Goal: Communication & Community: Answer question/provide support

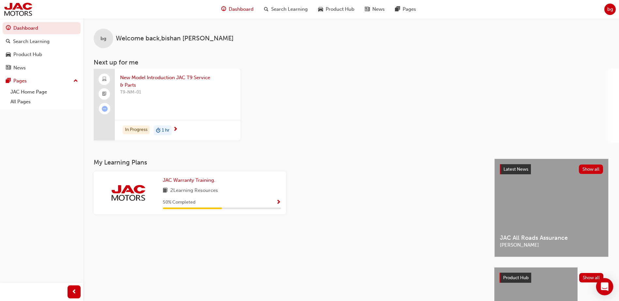
click at [605, 283] on icon "Open Intercom Messenger" at bounding box center [604, 287] width 8 height 8
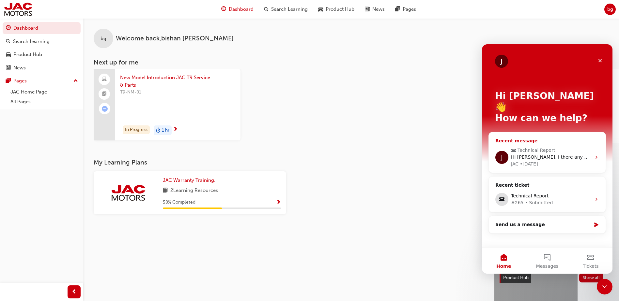
click at [558, 155] on span "Hi Bishan, I there any update for this case? Thanks Mat" at bounding box center [585, 157] width 149 height 5
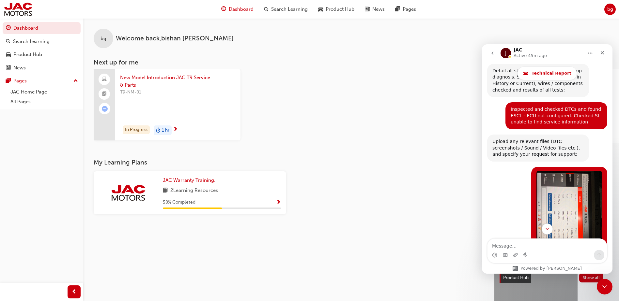
scroll to position [700, 0]
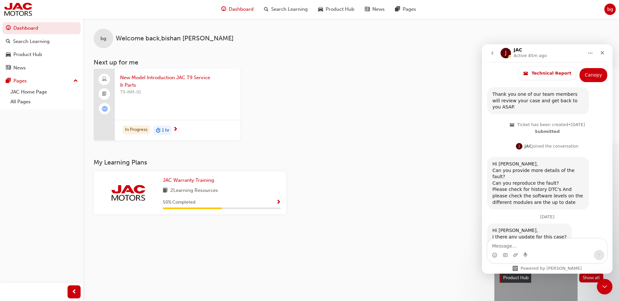
click at [546, 248] on textarea "Message…" at bounding box center [546, 244] width 119 height 11
type textarea "Hi [PERSON_NAME],"
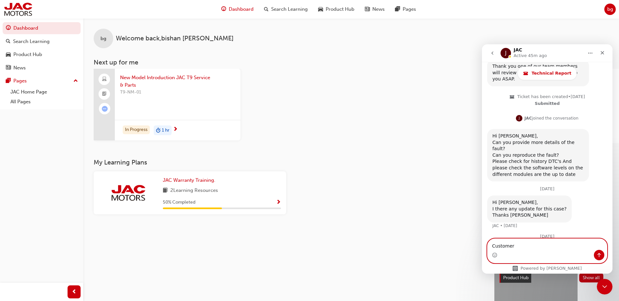
click at [523, 248] on textarea "Customer" at bounding box center [546, 244] width 119 height 11
click at [534, 245] on textarea "Customer states" at bounding box center [546, 244] width 119 height 11
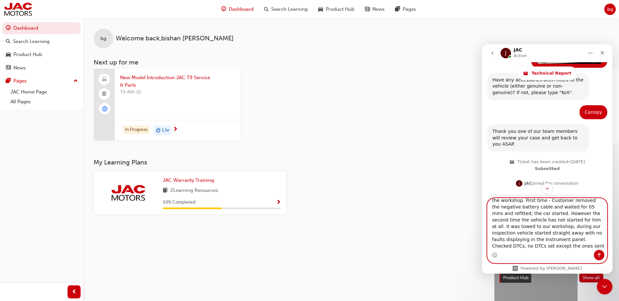
scroll to position [30, 0]
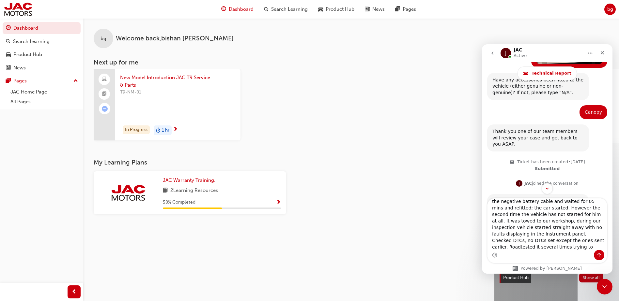
type textarea "Customer states the vehicle did not start with ESCL lock error message displaye…"
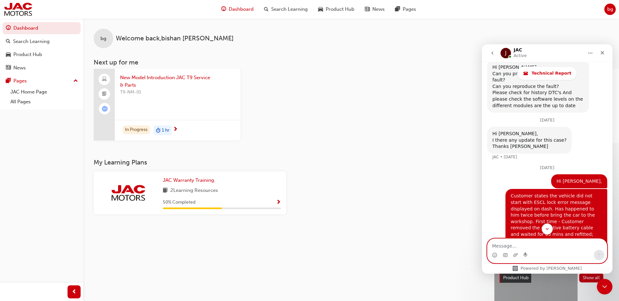
scroll to position [826, 0]
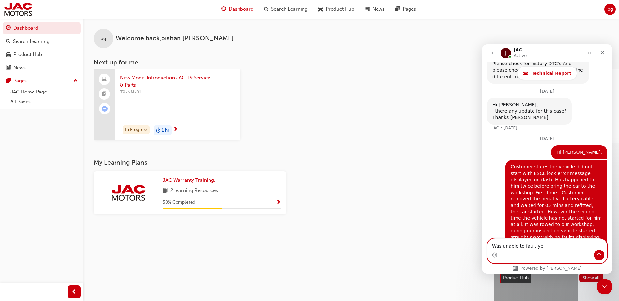
type textarea "Was unable to fault yet"
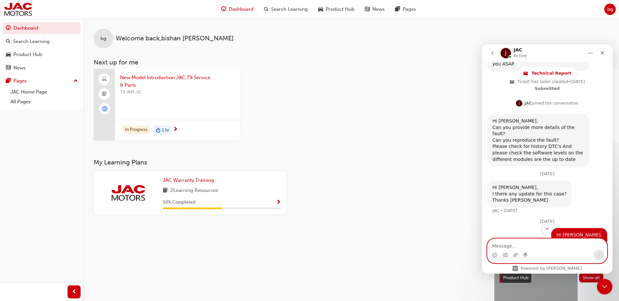
scroll to position [841, 0]
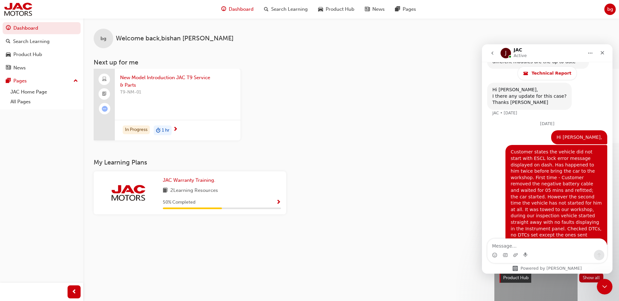
click at [495, 56] on button "go back" at bounding box center [492, 53] width 12 height 12
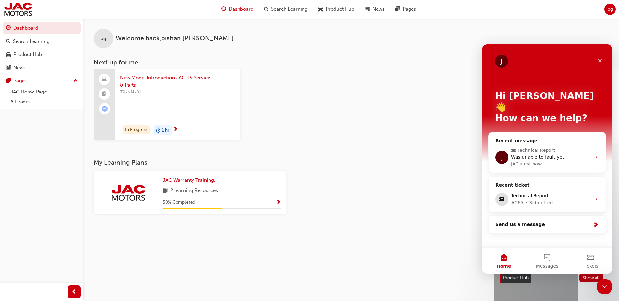
scroll to position [0, 0]
click at [456, 135] on div "New Model Introduction JAC T9 Service & Parts T9-NM-01 In Progress 1 hr" at bounding box center [356, 106] width 525 height 74
click at [547, 256] on button "1 Messages" at bounding box center [546, 261] width 43 height 26
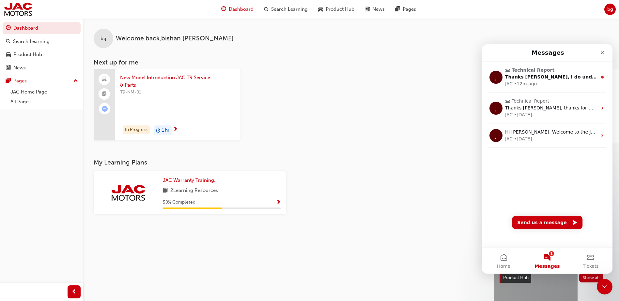
click at [413, 87] on div "New Model Introduction JAC T9 Service & Parts T9-NM-01 In Progress 1 hr" at bounding box center [356, 106] width 525 height 74
click at [329, 9] on span "Product Hub" at bounding box center [340, 10] width 29 height 8
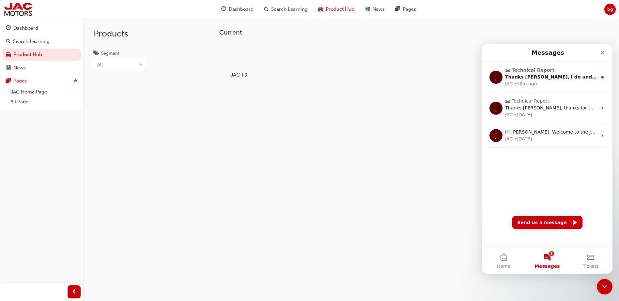
click at [224, 56] on div at bounding box center [239, 56] width 36 height 26
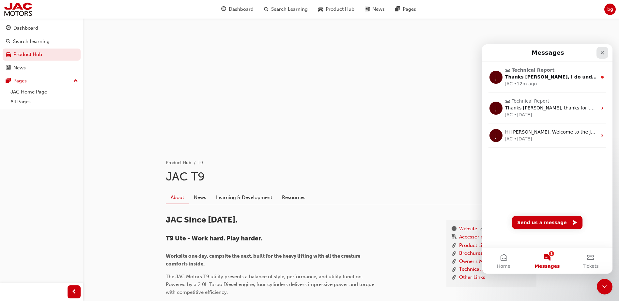
click at [602, 52] on icon "Close" at bounding box center [601, 52] width 5 height 5
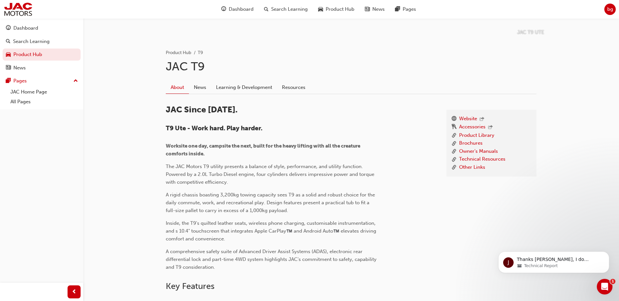
scroll to position [33, 0]
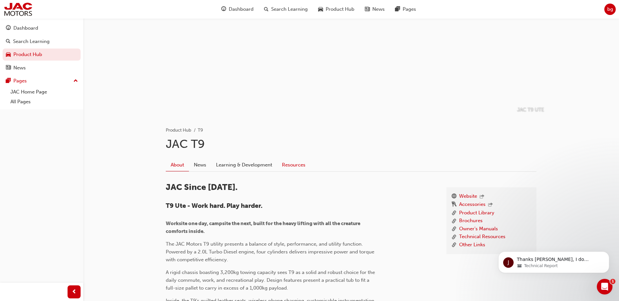
click at [281, 162] on link "Resources" at bounding box center [293, 165] width 33 height 12
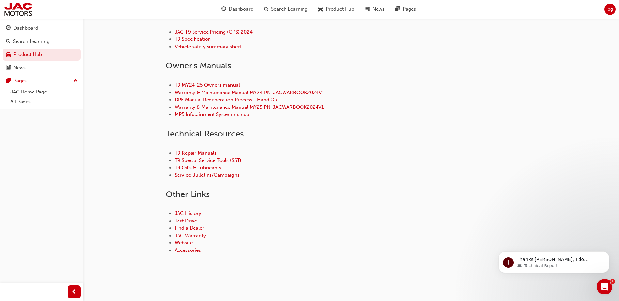
scroll to position [261, 0]
click at [189, 177] on link "Service Bulletins/Campaigns" at bounding box center [206, 175] width 65 height 6
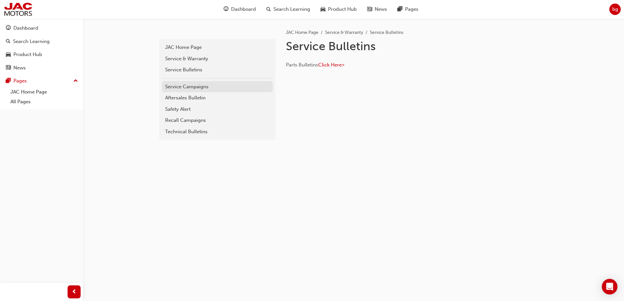
click at [229, 82] on link "Service Campaigns" at bounding box center [217, 86] width 111 height 11
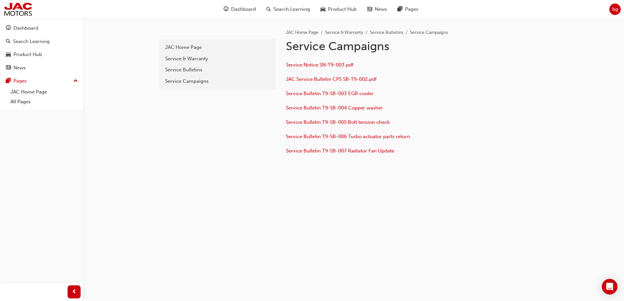
click at [228, 82] on div "Service Campaigns" at bounding box center [217, 82] width 104 height 8
click at [214, 44] on div "JAC Home Page" at bounding box center [217, 48] width 104 height 8
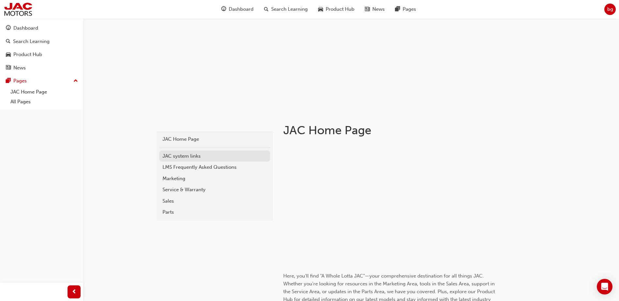
scroll to position [98, 0]
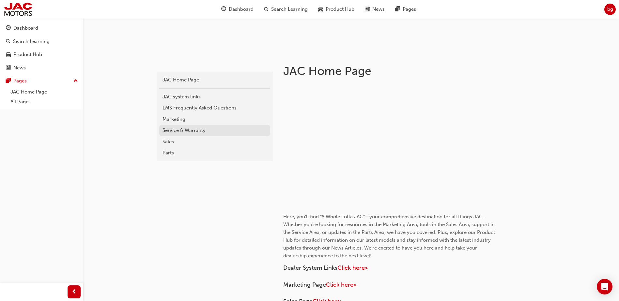
click at [180, 134] on div "Service & Warranty" at bounding box center [214, 131] width 104 height 8
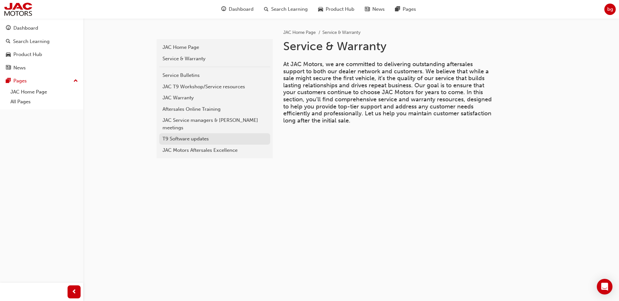
click at [193, 136] on link "T9 Software updates" at bounding box center [214, 138] width 111 height 11
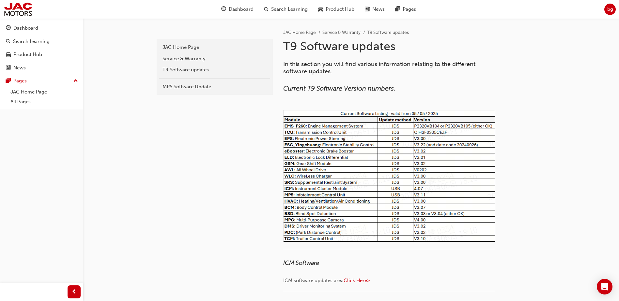
click at [366, 206] on img at bounding box center [389, 176] width 212 height 132
click at [602, 281] on div "Open Intercom Messenger" at bounding box center [604, 287] width 17 height 17
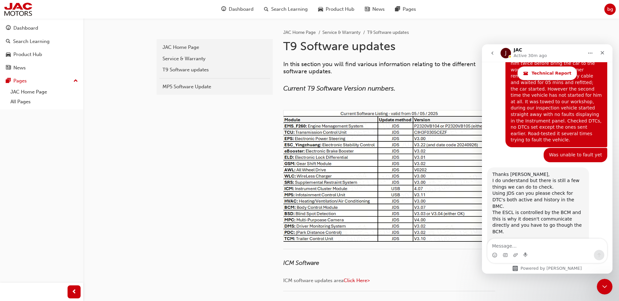
scroll to position [962, 0]
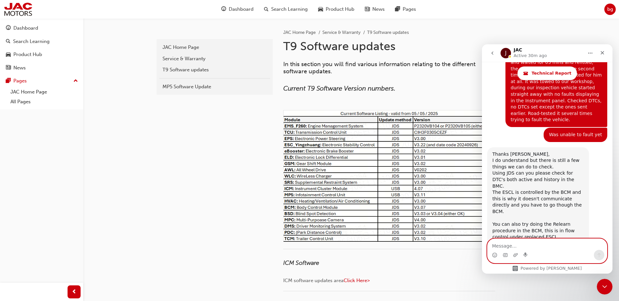
click at [546, 241] on textarea "Message…" at bounding box center [546, 244] width 119 height 11
type textarea "Hi [PERSON_NAME],"
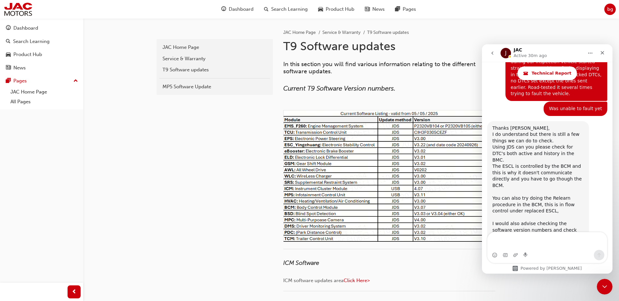
drag, startPoint x: 601, startPoint y: 219, endPoint x: 575, endPoint y: 217, distance: 26.5
click at [575, 262] on div "Hi Michael, bishan • Just now" at bounding box center [579, 269] width 56 height 14
copy div "Hi [PERSON_NAME],"
click at [553, 237] on textarea "Message…" at bounding box center [546, 242] width 119 height 18
paste textarea "Hi [PERSON_NAME],"
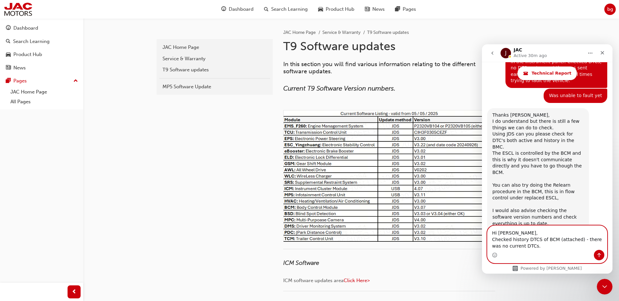
scroll to position [1008, 0]
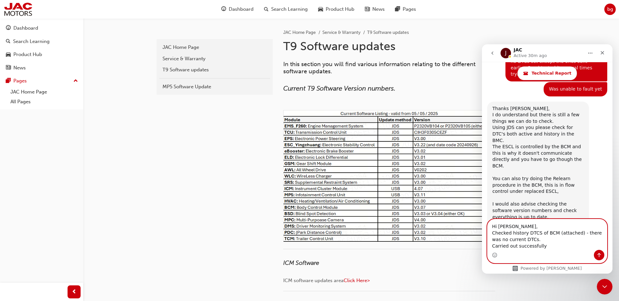
click at [557, 242] on textarea "Hi Michael, Checked history DTCS of BCM (attached) - there was no current DTCs.…" at bounding box center [546, 235] width 119 height 31
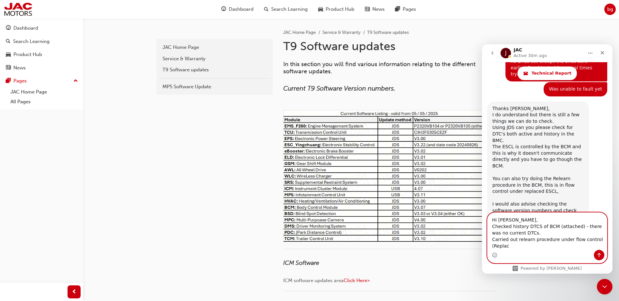
scroll to position [1014, 0]
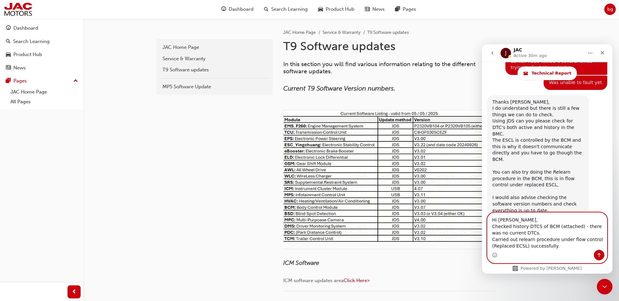
click at [582, 242] on textarea "Hi Michael, Checked history DTCS of BCM (attached) - there was no current DTCs.…" at bounding box center [546, 231] width 119 height 37
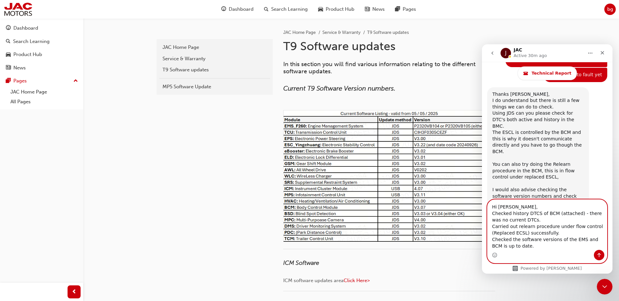
scroll to position [11, 0]
type textarea "Hi Michael, Checked history DTCS of BCM (attached) - there was no current DTCs.…"
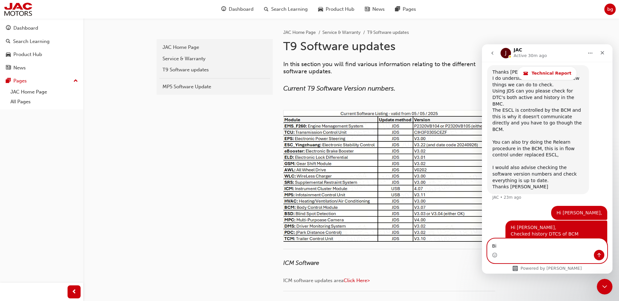
scroll to position [1051, 0]
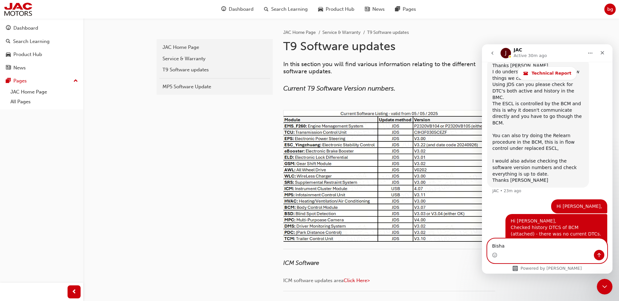
type textarea "Bishan"
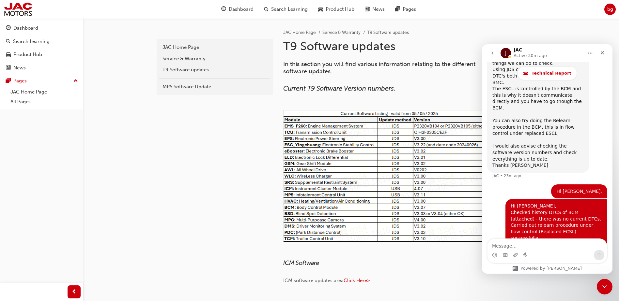
click at [587, 189] on div "Hi [PERSON_NAME]," at bounding box center [579, 192] width 46 height 7
drag, startPoint x: 587, startPoint y: 141, endPoint x: 552, endPoint y: 124, distance: 39.3
click at [552, 124] on div "Thanks Bishan, I do understand but there is still a few things we can do to che…" at bounding box center [547, 114] width 120 height 141
click at [495, 53] on button "go back" at bounding box center [492, 53] width 12 height 12
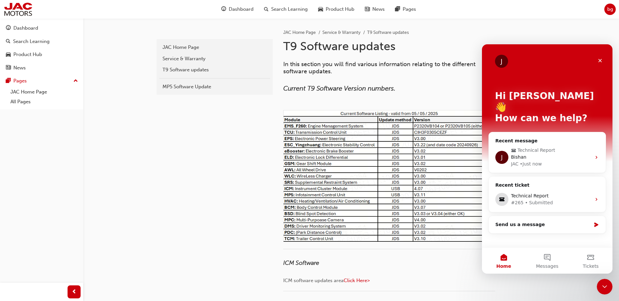
scroll to position [0, 0]
click at [506, 30] on ul "JAC Home Page Service & Warranty T9 Software updates" at bounding box center [409, 33] width 253 height 8
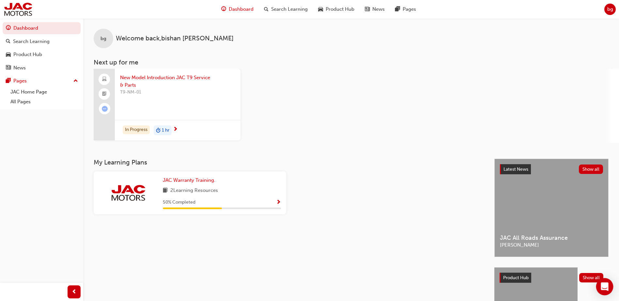
click at [603, 287] on icon "Open Intercom Messenger" at bounding box center [604, 287] width 8 height 8
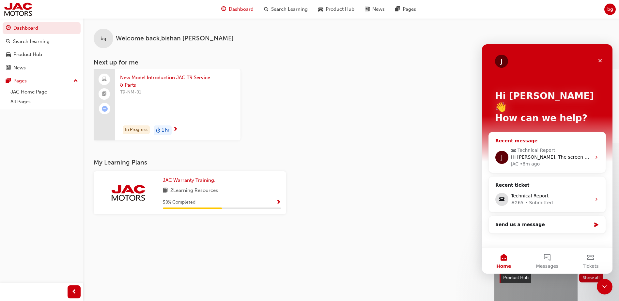
click at [539, 147] on span "Technical Report" at bounding box center [536, 150] width 38 height 7
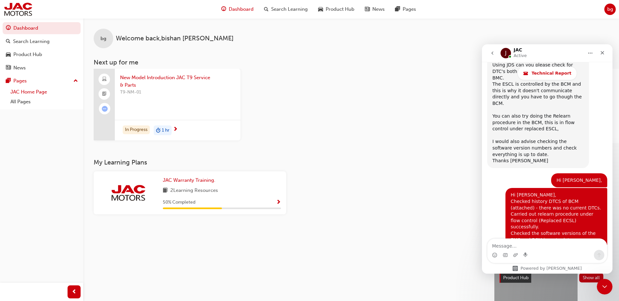
scroll to position [1104, 0]
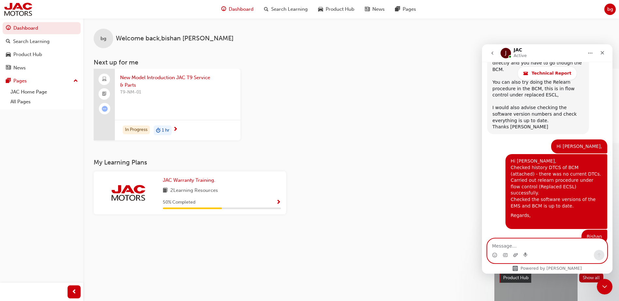
click at [516, 255] on icon "Upload attachment" at bounding box center [515, 255] width 5 height 5
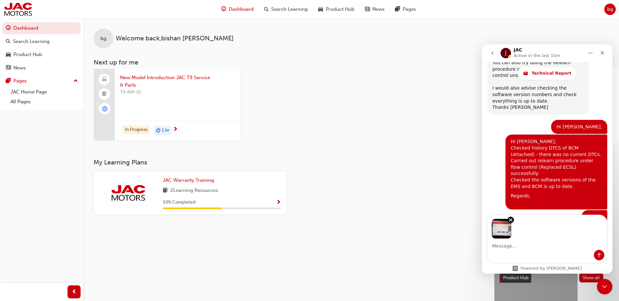
scroll to position [1128, 0]
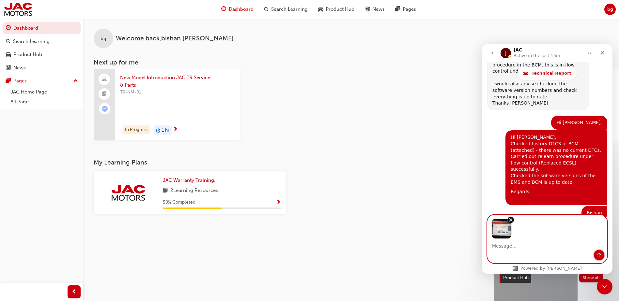
click at [601, 258] on button "Send a message…" at bounding box center [599, 255] width 10 height 10
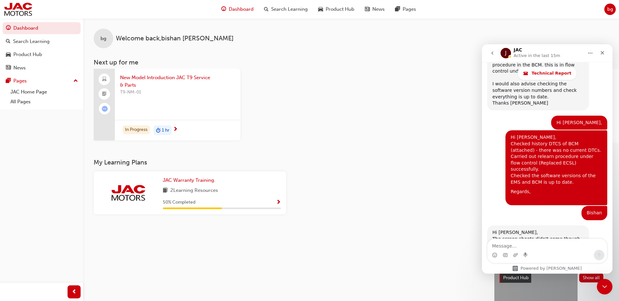
scroll to position [1183, 0]
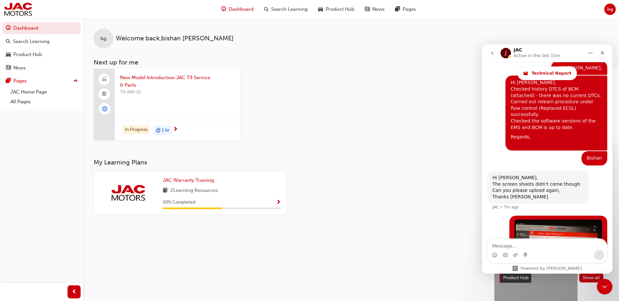
click at [546, 220] on img "user says…" at bounding box center [557, 253] width 87 height 66
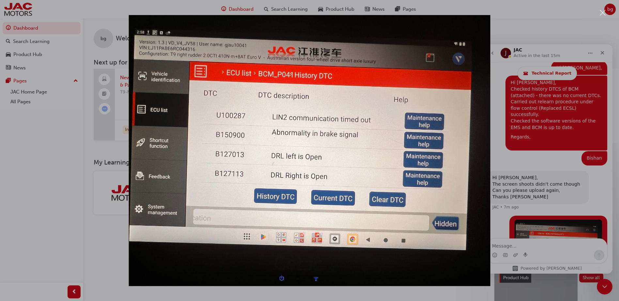
click at [543, 243] on div "Intercom messenger" at bounding box center [309, 150] width 619 height 301
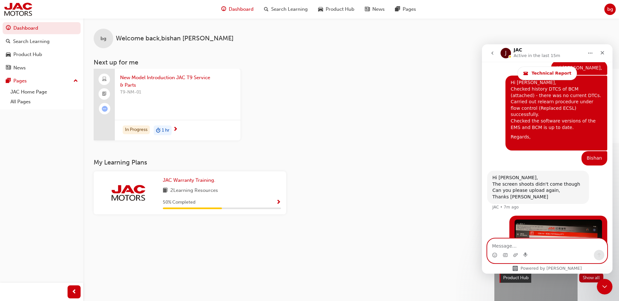
click at [543, 243] on textarea "Message…" at bounding box center [546, 244] width 119 height 11
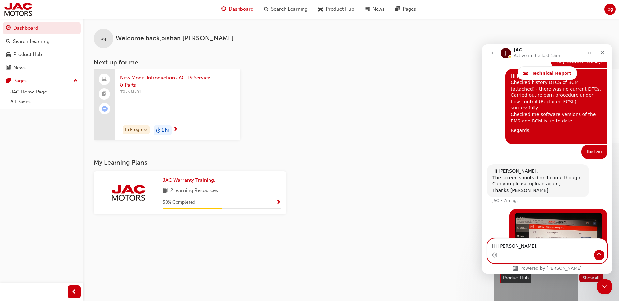
scroll to position [1196, 0]
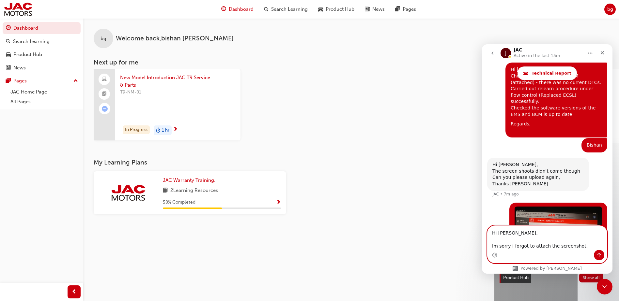
type textarea "Hi [PERSON_NAME], Im sorry i forgot to attach the screenshot."
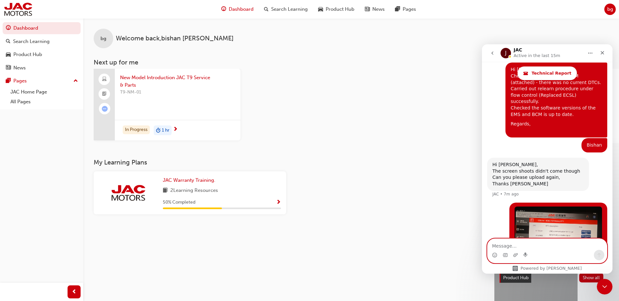
scroll to position [1207, 0]
